Goal: Task Accomplishment & Management: Manage account settings

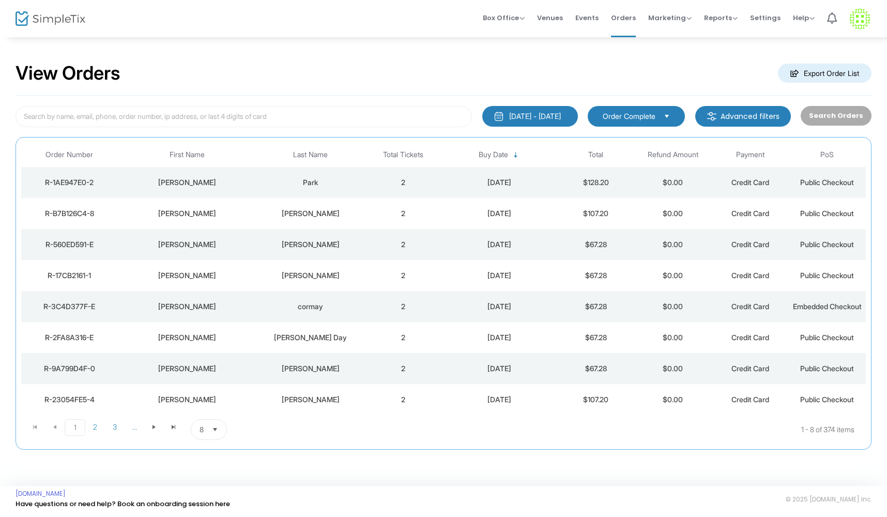
click at [361, 184] on div "Park" at bounding box center [310, 182] width 103 height 10
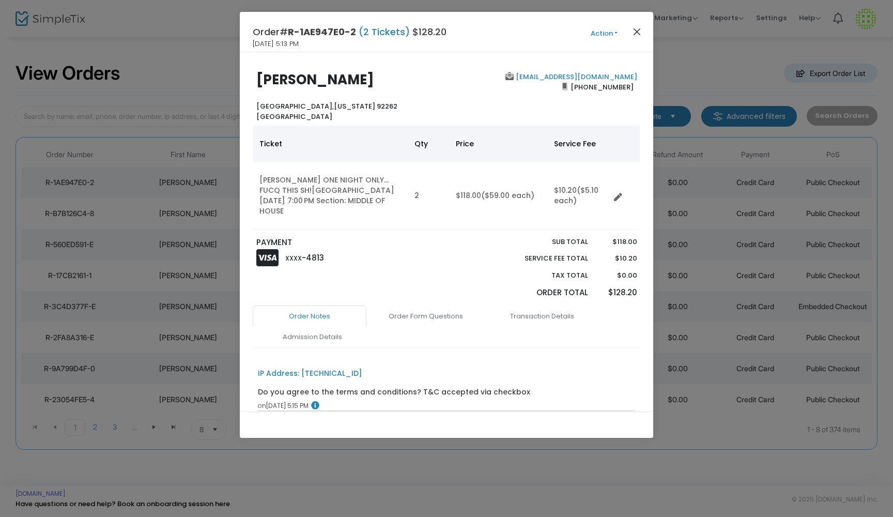
click at [637, 34] on button "Close" at bounding box center [637, 31] width 13 height 13
